Goal: Task Accomplishment & Management: Manage account settings

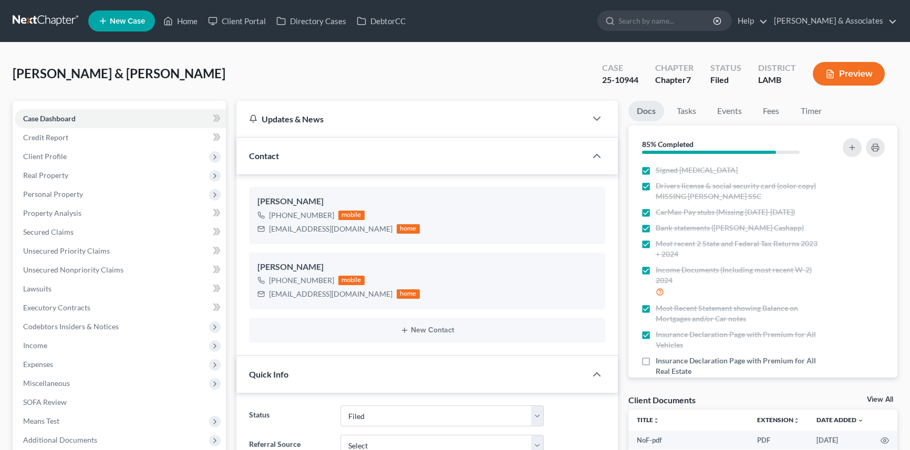
select select "8"
